Goal: Information Seeking & Learning: Learn about a topic

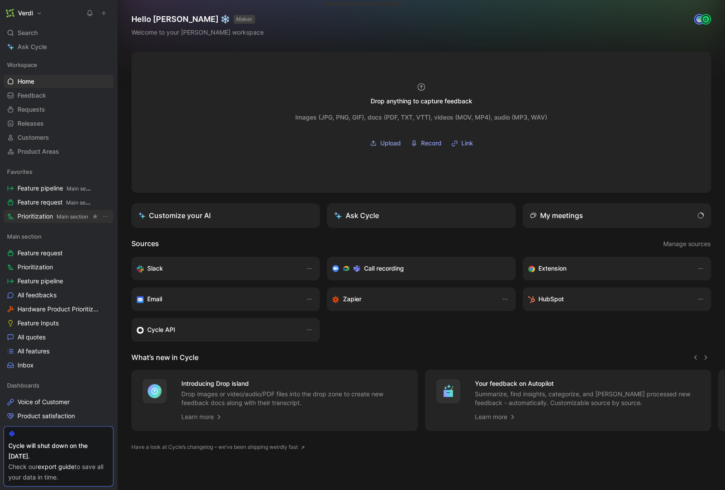
click at [52, 218] on span "Prioritization Main section" at bounding box center [53, 216] width 71 height 9
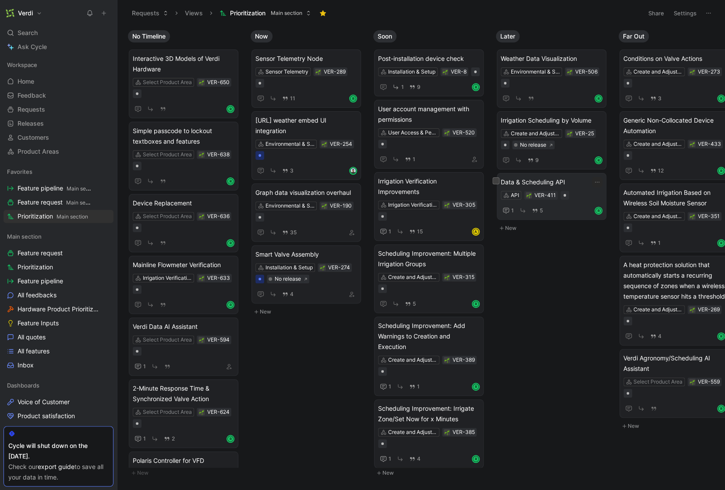
click at [581, 185] on span "Data & Scheduling API" at bounding box center [552, 182] width 102 height 11
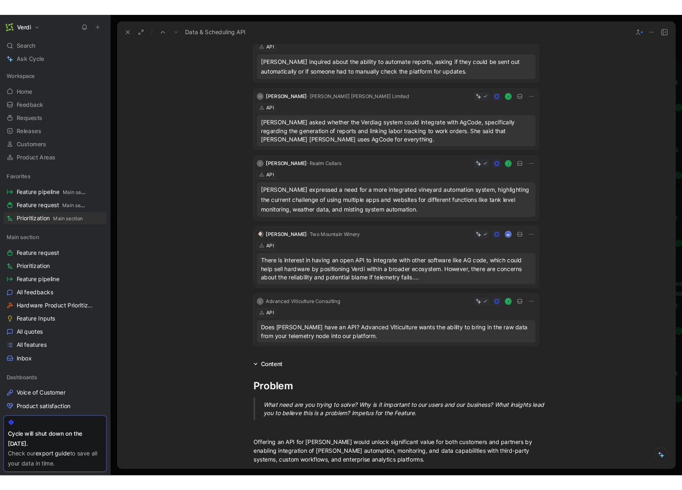
scroll to position [4, 0]
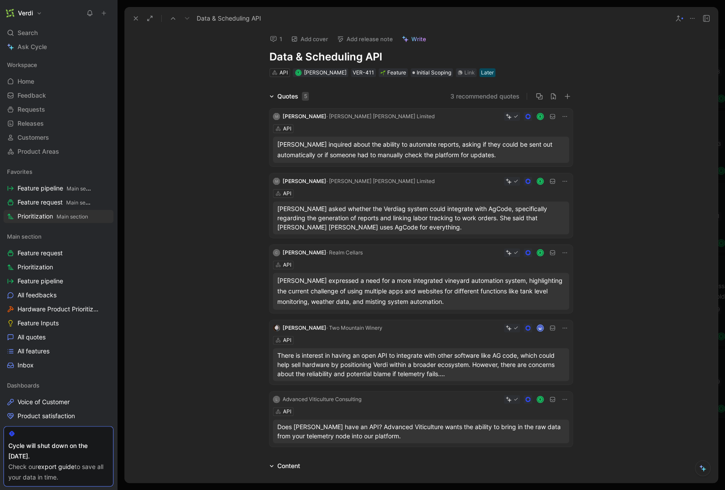
click at [691, 22] on button at bounding box center [692, 18] width 12 height 12
click at [130, 18] on button at bounding box center [136, 18] width 12 height 12
